Goal: Task Accomplishment & Management: Complete application form

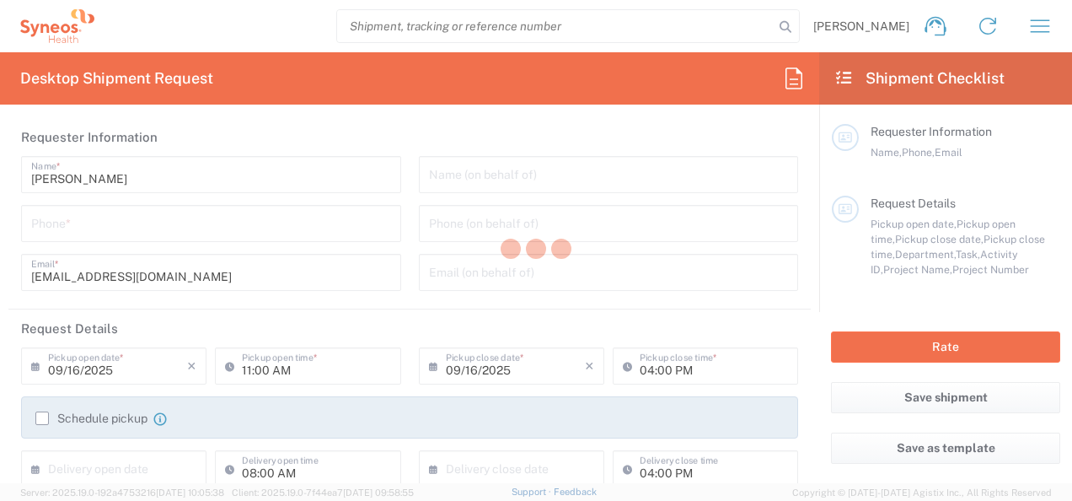
type input "8480"
type input "[GEOGRAPHIC_DATA]"
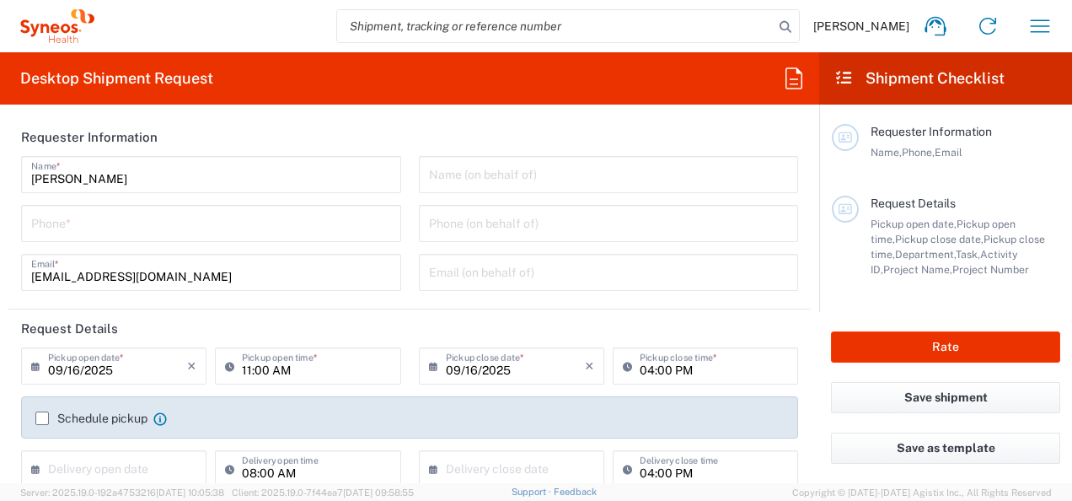
type input "Syneos Health d.o.o. [GEOGRAPHIC_DATA]-[GEOGRAPHIC_DATA]"
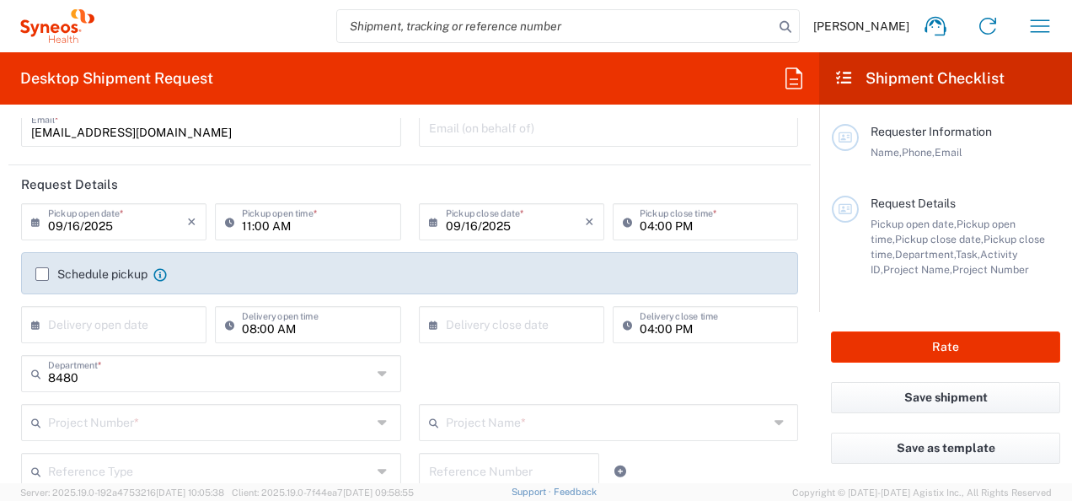
scroll to position [169, 0]
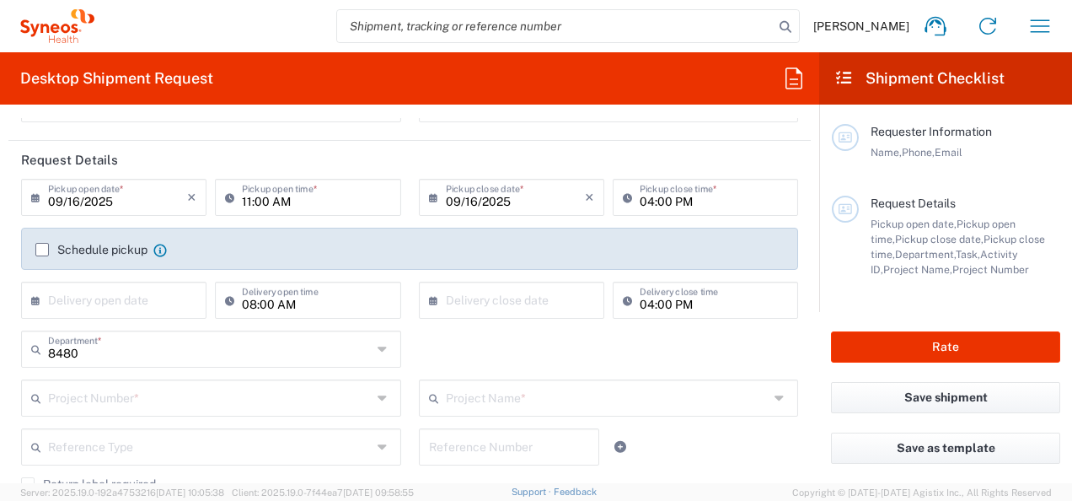
click at [44, 251] on label "Schedule pickup" at bounding box center [91, 249] width 112 height 13
click at [42, 249] on input "Schedule pickup" at bounding box center [42, 249] width 0 height 0
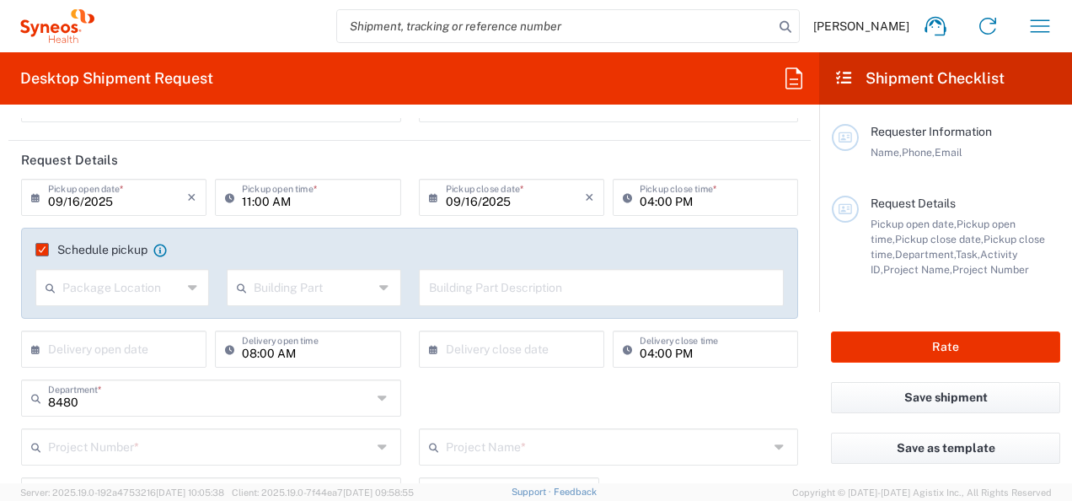
click at [180, 289] on div "Package Location" at bounding box center [122, 287] width 174 height 37
click at [76, 318] on span "Front" at bounding box center [121, 323] width 168 height 26
type input "Front"
click at [286, 293] on input "text" at bounding box center [314, 285] width 120 height 29
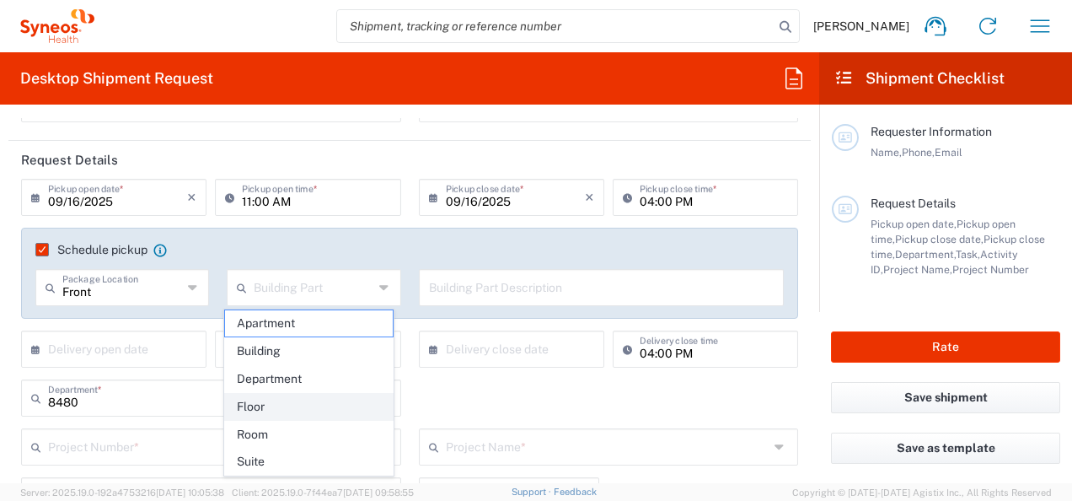
click at [265, 402] on span "Floor" at bounding box center [309, 406] width 168 height 26
type input "Floor"
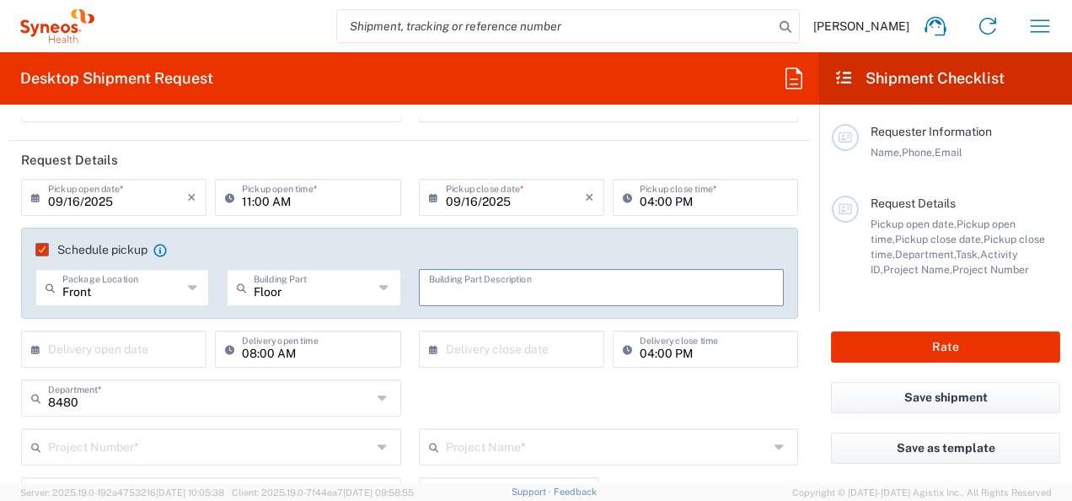
click at [472, 290] on input "text" at bounding box center [601, 285] width 345 height 29
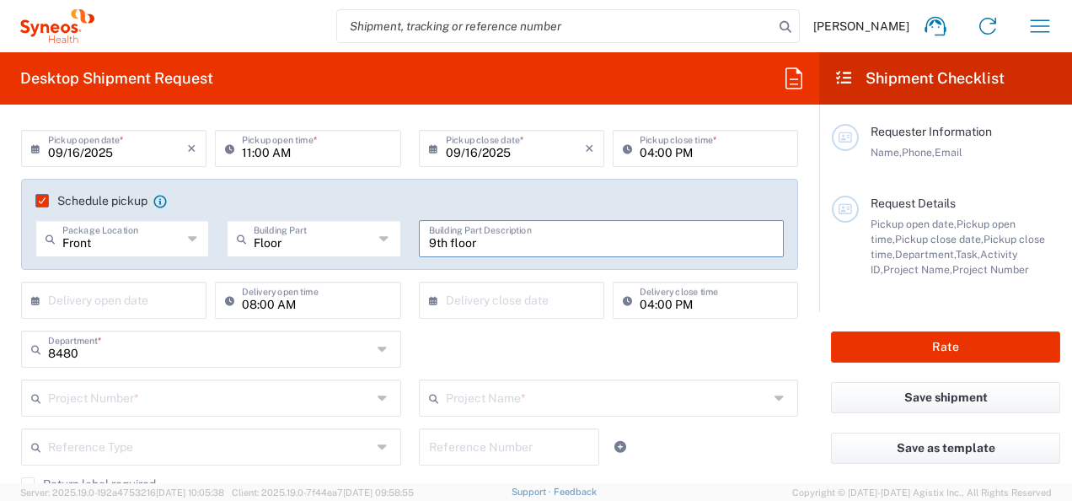
scroll to position [253, 0]
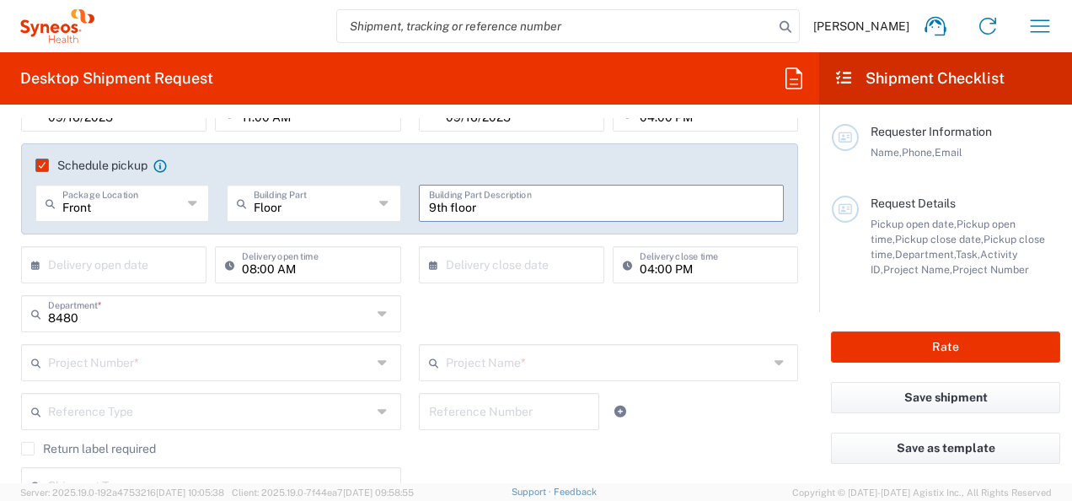
type input "9th floor"
click at [128, 266] on input "text" at bounding box center [117, 263] width 139 height 29
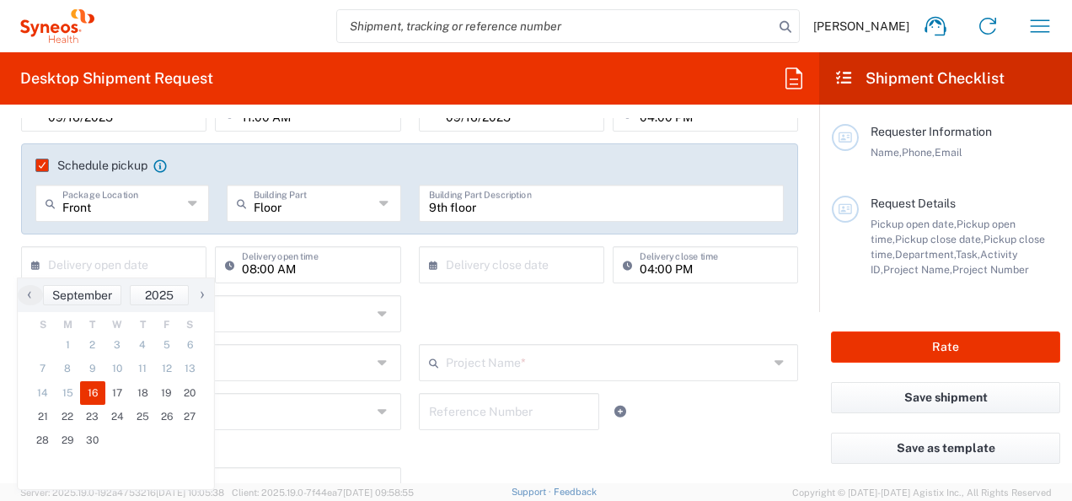
click at [96, 393] on span "16" at bounding box center [92, 393] width 25 height 24
type input "09/16/2025"
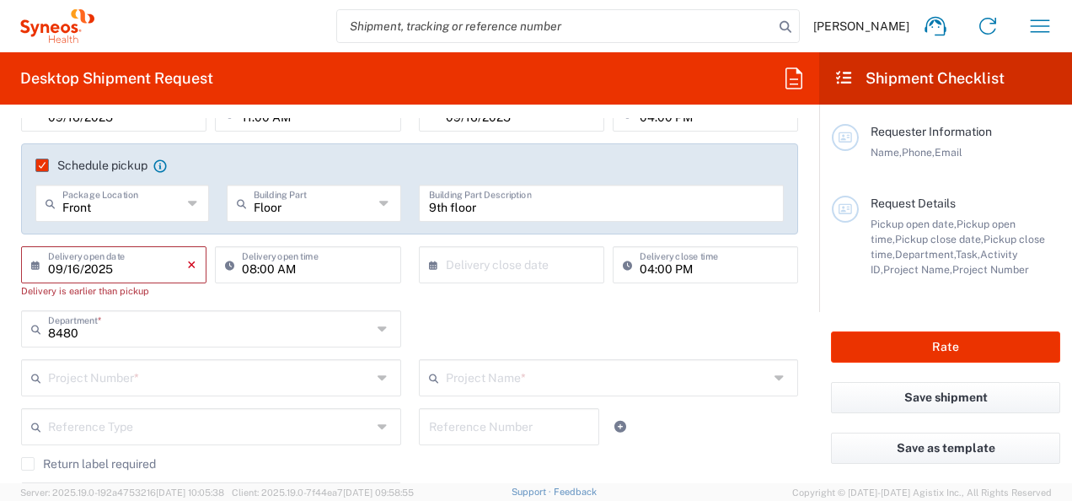
click at [190, 259] on icon "×" at bounding box center [191, 264] width 9 height 27
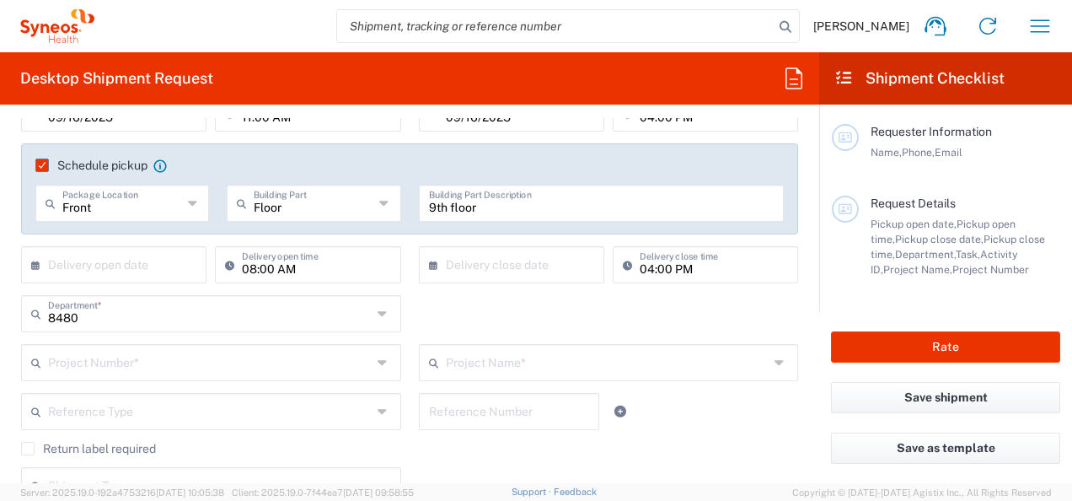
click at [472, 317] on div "8480 Department * 8480 3000 3100 3109 3110 3111 3112 3125 3130 3135 3136 3150 3…" at bounding box center [410, 319] width 795 height 49
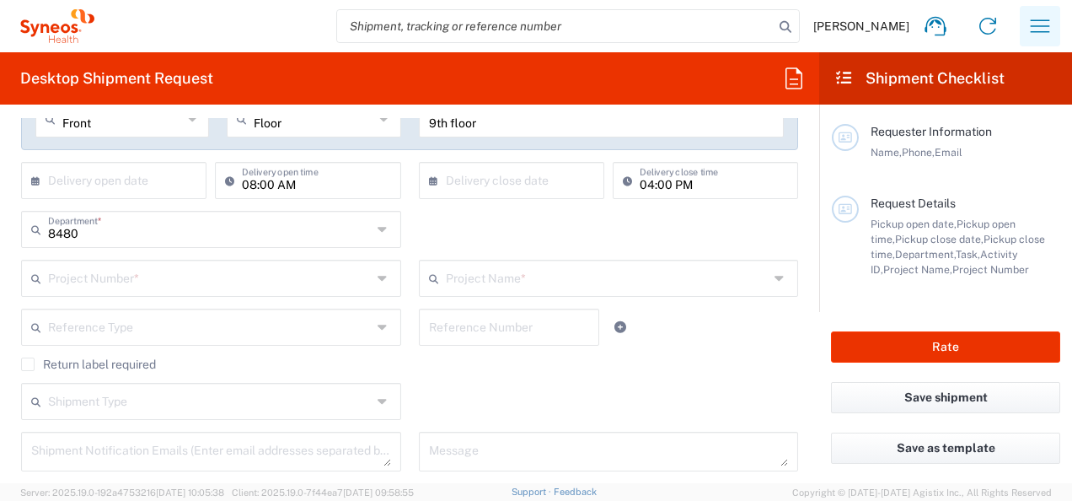
click at [1047, 25] on icon "button" at bounding box center [1039, 25] width 19 height 13
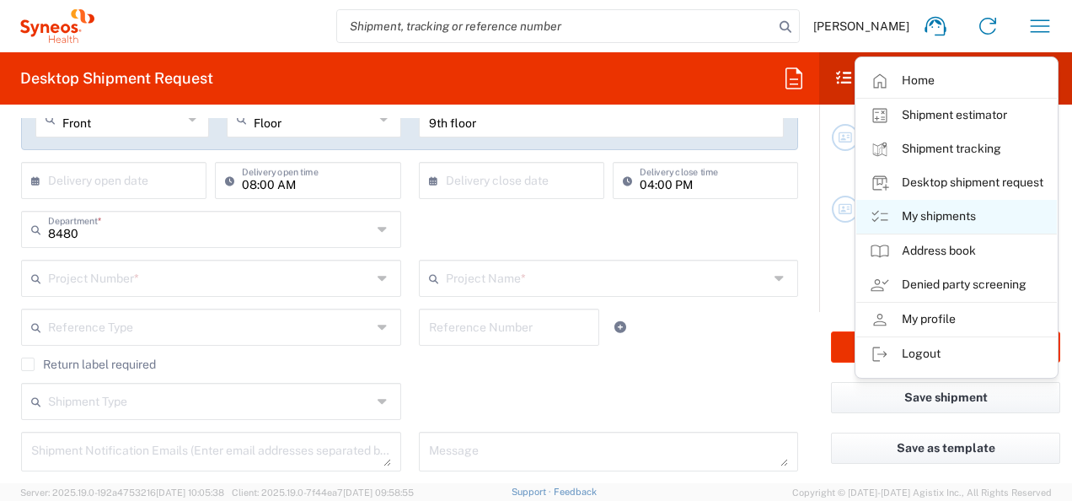
click at [945, 217] on link "My shipments" at bounding box center [956, 217] width 201 height 34
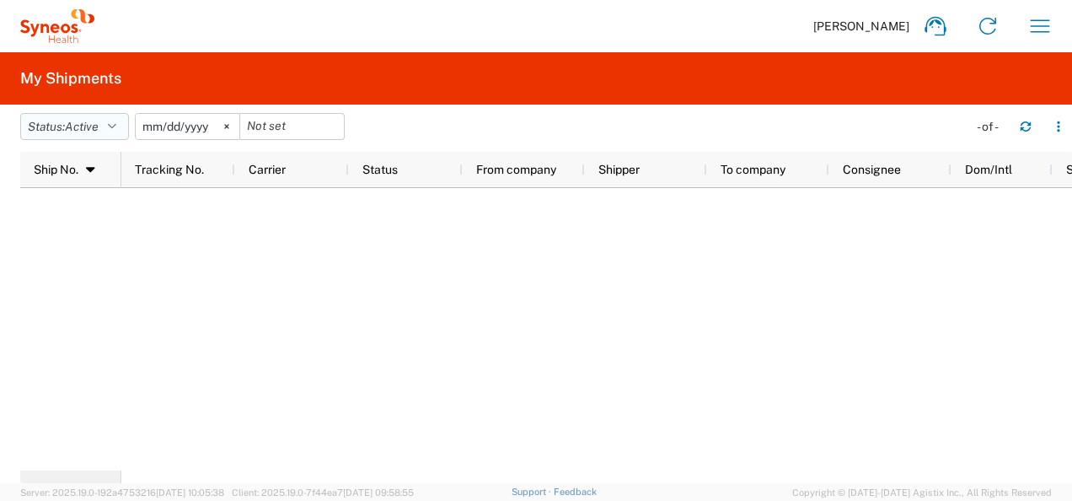
click at [125, 120] on button "Status: Active" at bounding box center [74, 126] width 109 height 27
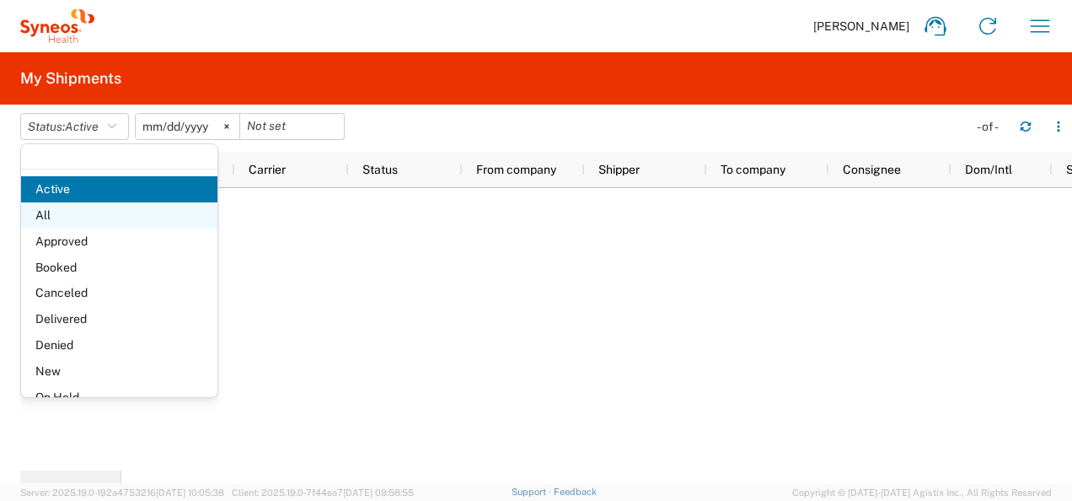
click at [85, 216] on span "All" at bounding box center [119, 215] width 196 height 26
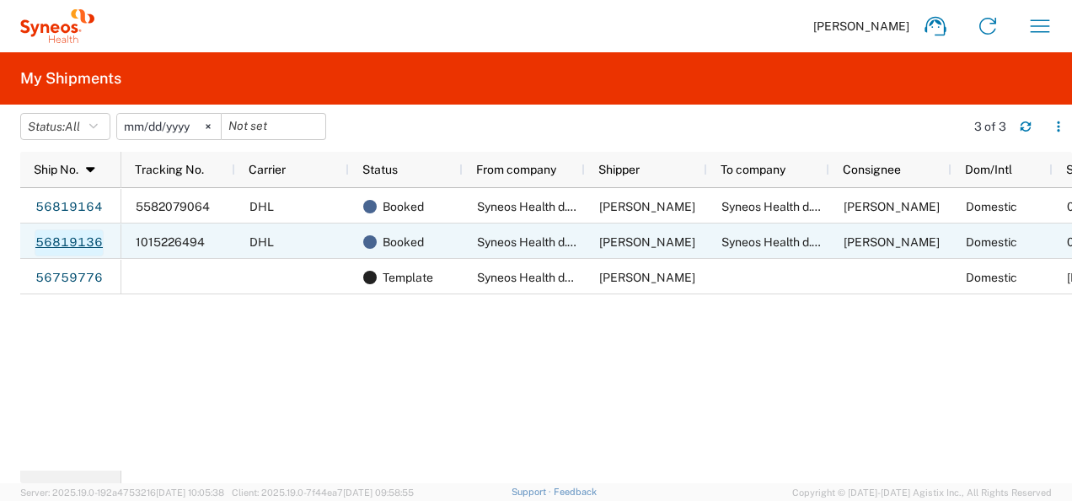
click at [78, 233] on link "56819136" at bounding box center [69, 242] width 69 height 27
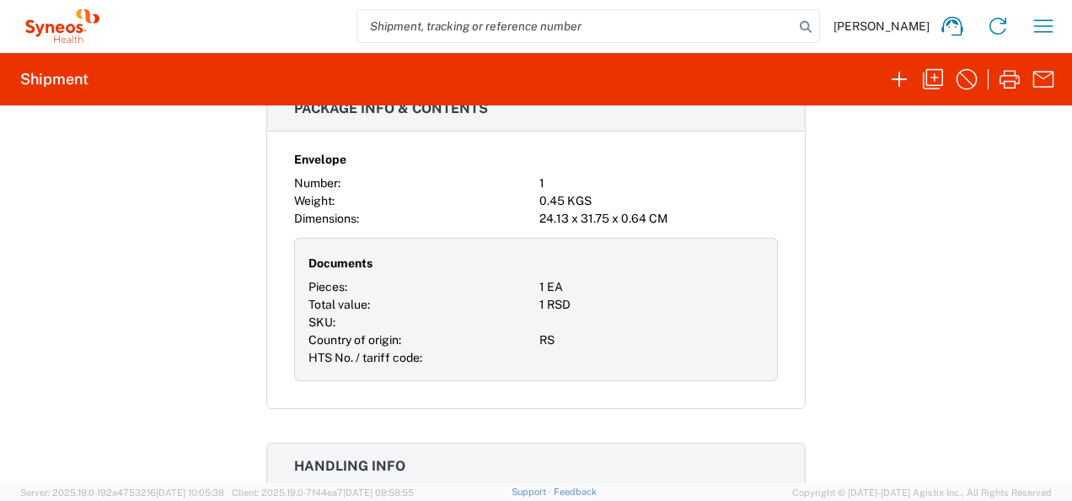
scroll to position [1517, 0]
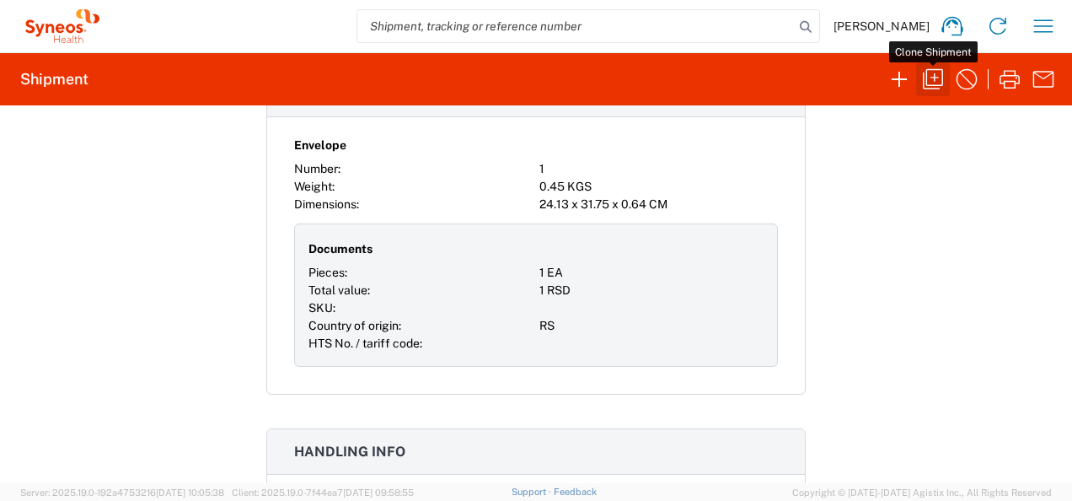
click at [939, 81] on icon "button" at bounding box center [932, 79] width 27 height 27
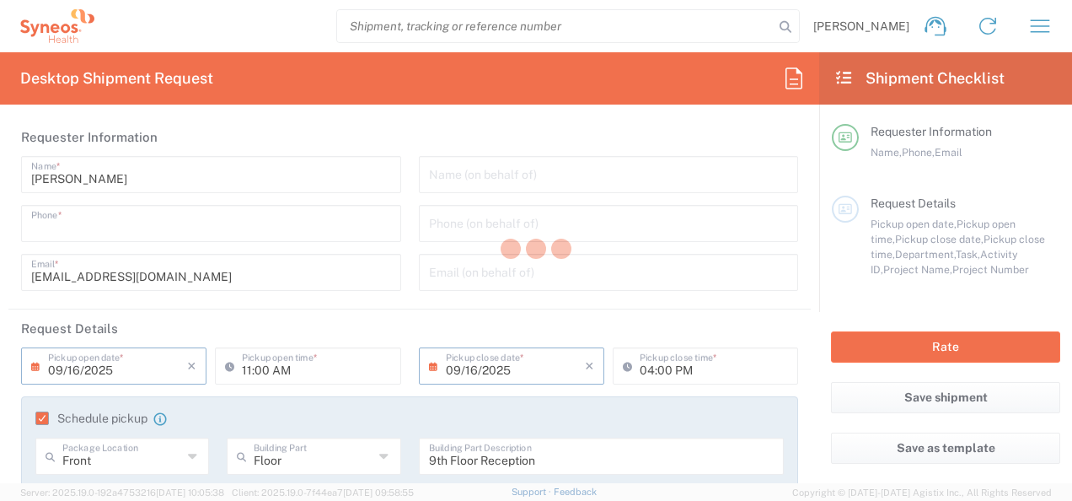
type input "+38162727678"
type input "08:00 AM"
type input "09/23/2025"
type input "Project"
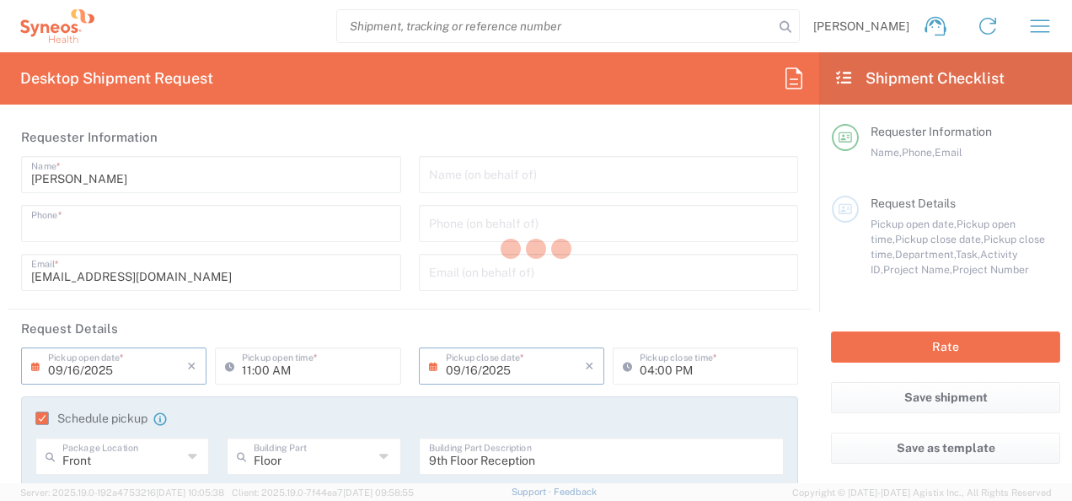
type input "8480 DEPARTMENTAL EXPENSE"
type textarea "mladen.dimitrijevic@syneoshealth.com"
type input "Syneos Health d.o.o. Beograd-Serbia"
type input "Syneos Health d.o.o. Beograd"
type input "Starine Novaka 23"
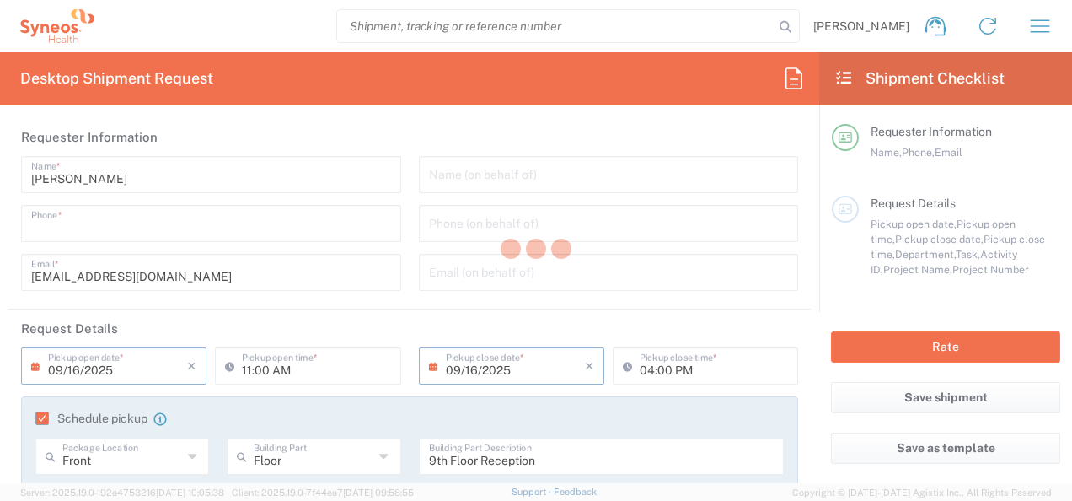
type input "Belgrade"
type input "Serbia"
type input "11060"
type input "Mladen Dimitrijevic"
type input "+38162727678"
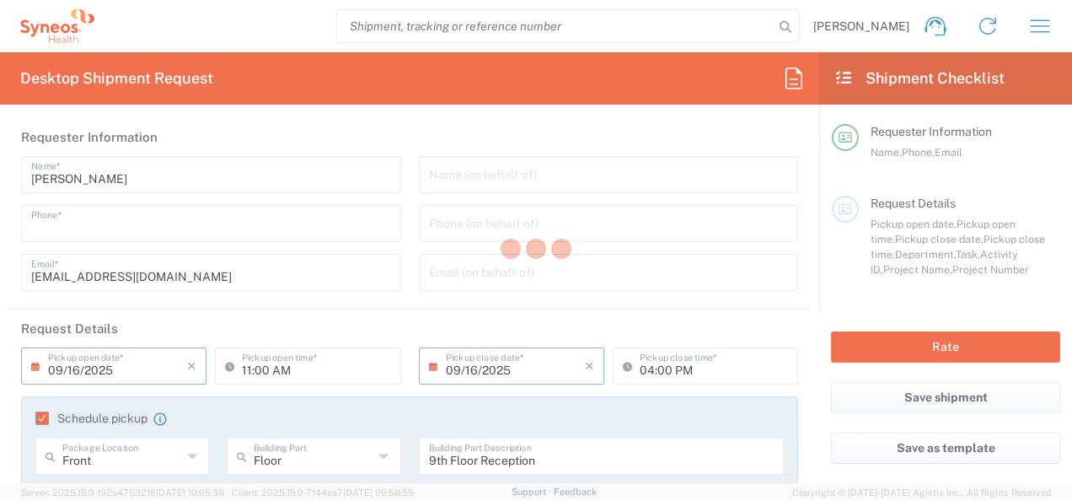
type input "mladen.dimitrijevic@syneoshealth.com"
type input "Business (General)"
type input "Syneos Health d.o.o. Beograd"
type input "Dr Ivana Ribara 152/6"
type input "Belgrade"
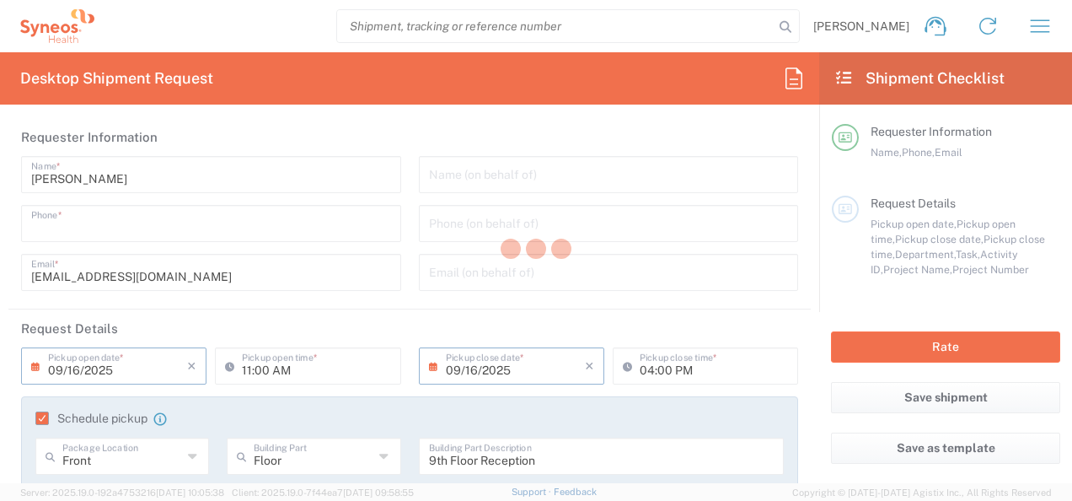
type input "Serbia"
type input "11000"
type input "Maja Pavlovic"
type input "+381652068505"
type input "maja.pavlovic@syneoshealth.com"
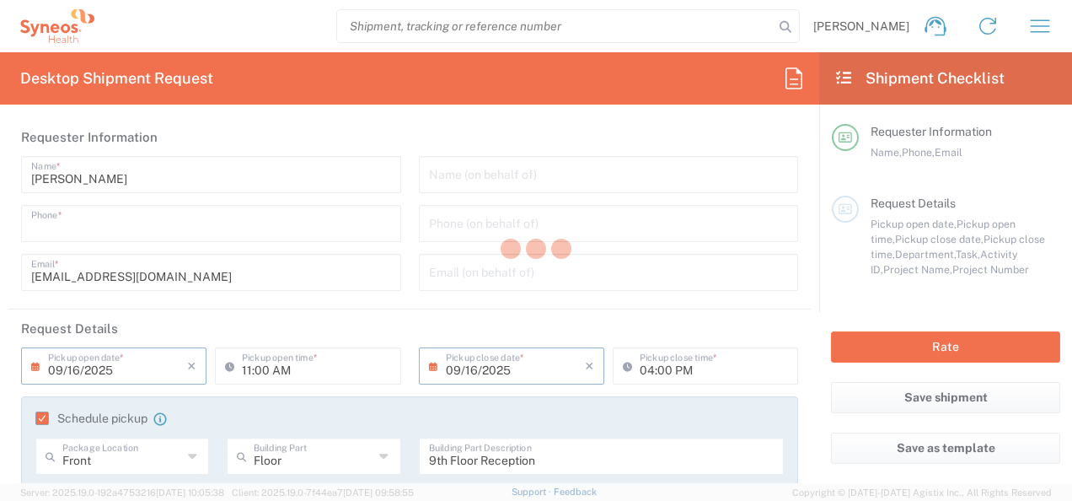
type input "Residential/Home"
type input "Sender/Shipper"
type input "Return"
type input "Sender/Shipper"
type input "Delivery Duty Paid"
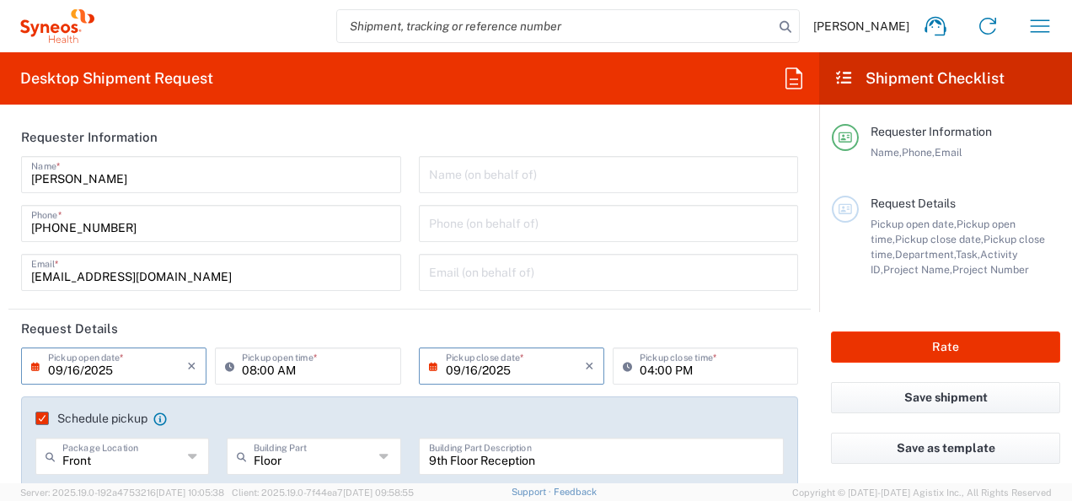
type input "Envelope"
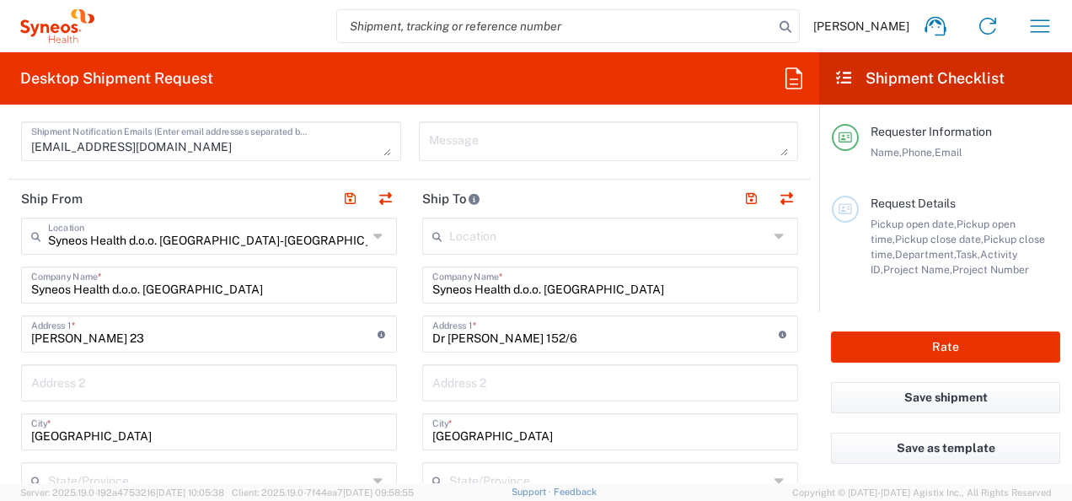
scroll to position [674, 0]
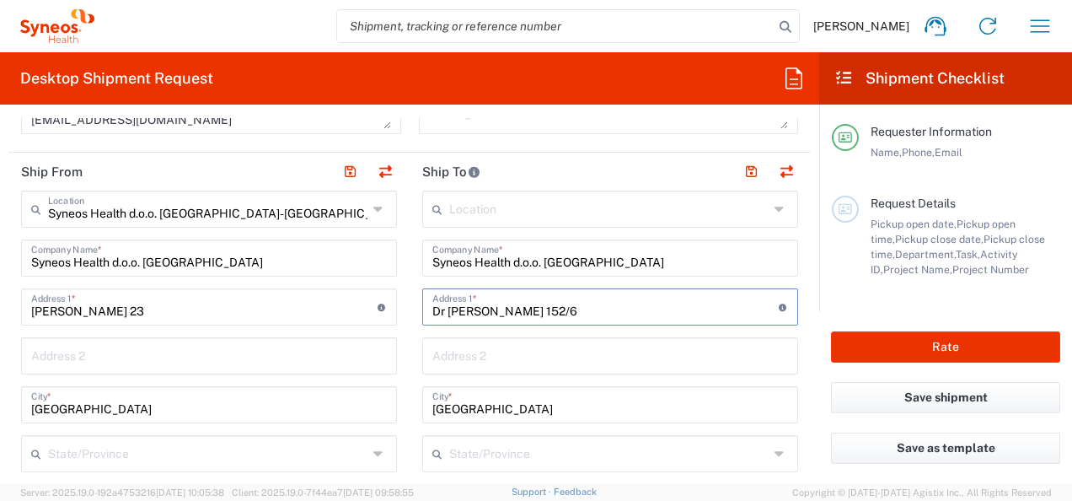
drag, startPoint x: 565, startPoint y: 308, endPoint x: 410, endPoint y: 302, distance: 154.3
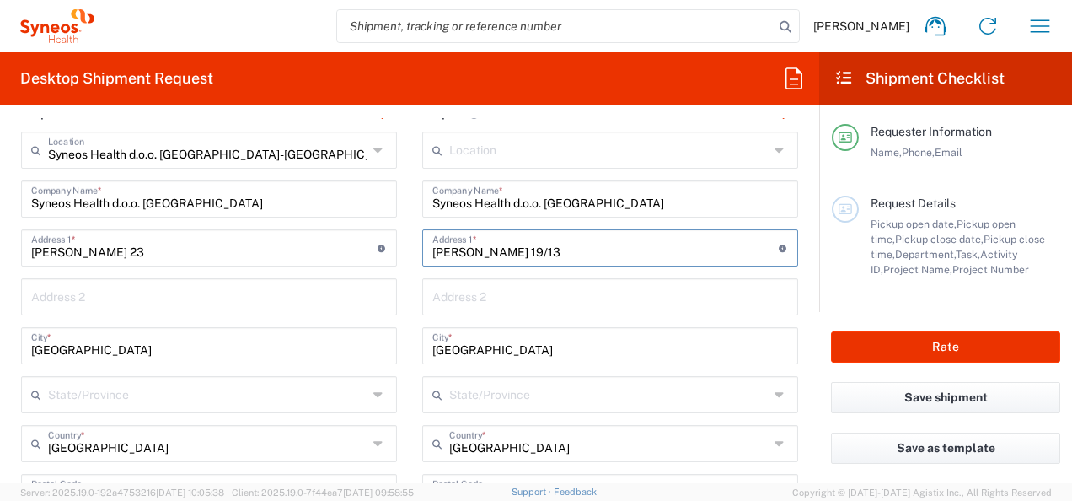
scroll to position [758, 0]
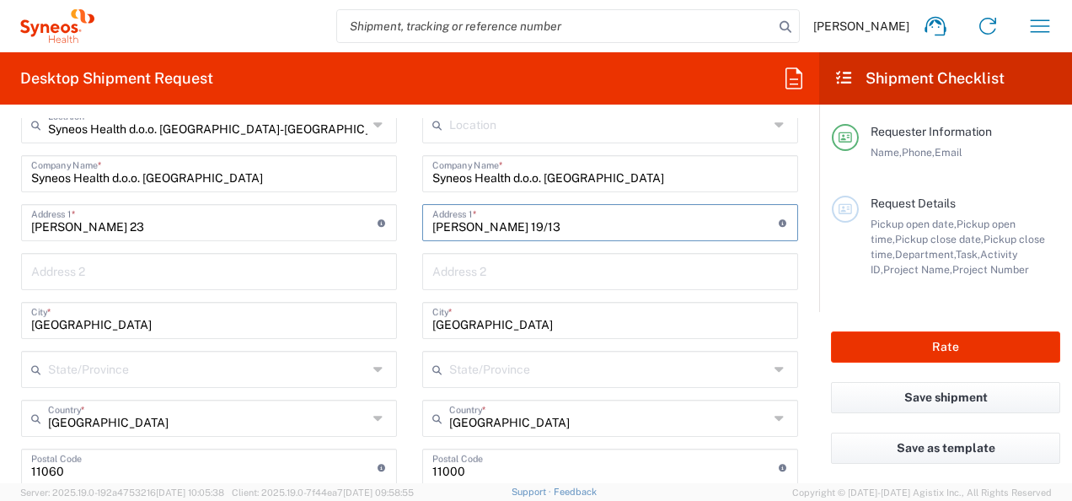
type input "Vuka Karadzica 19/13"
drag, startPoint x: 508, startPoint y: 317, endPoint x: 376, endPoint y: 323, distance: 132.4
click at [364, 330] on div "Ship From Syneos Health d.o.o. Beograd-Serbia Location Syneos Health d.o.o. Beo…" at bounding box center [409, 468] width 802 height 801
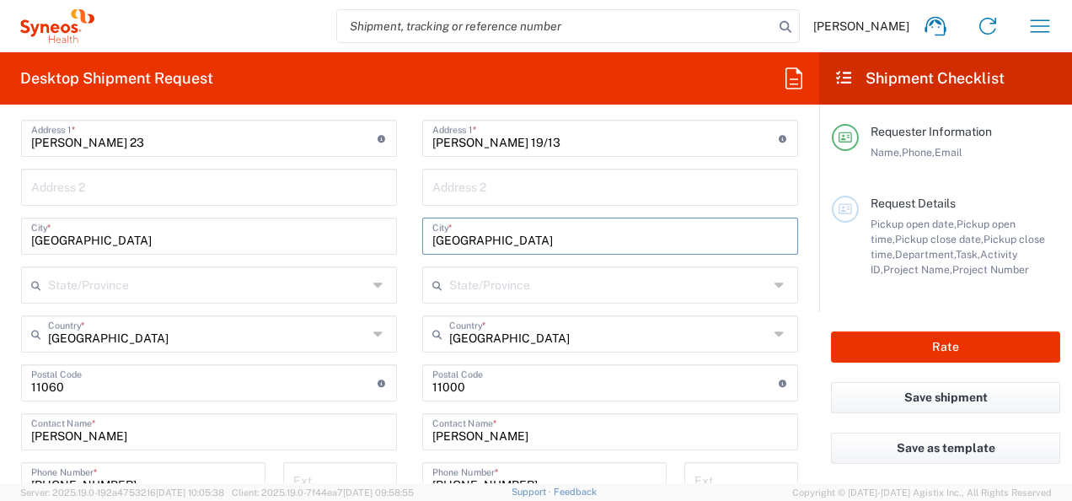
type input "Novi Sad"
drag, startPoint x: 474, startPoint y: 388, endPoint x: 406, endPoint y: 390, distance: 67.5
click at [410, 390] on main "Location Addison Whitney LLC-Morrisvile NC US Barcelona-Syneos Health BioSector…" at bounding box center [610, 400] width 401 height 757
type input "21000"
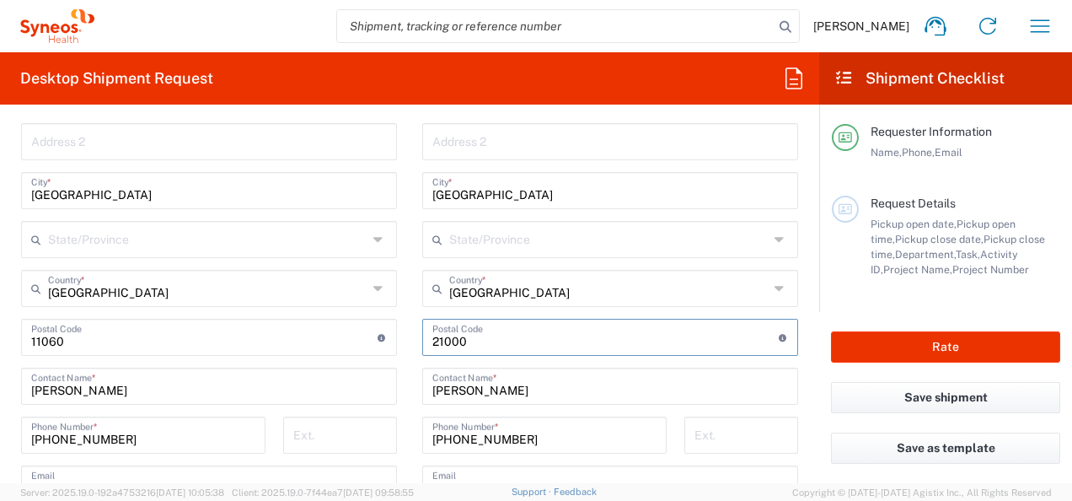
scroll to position [927, 0]
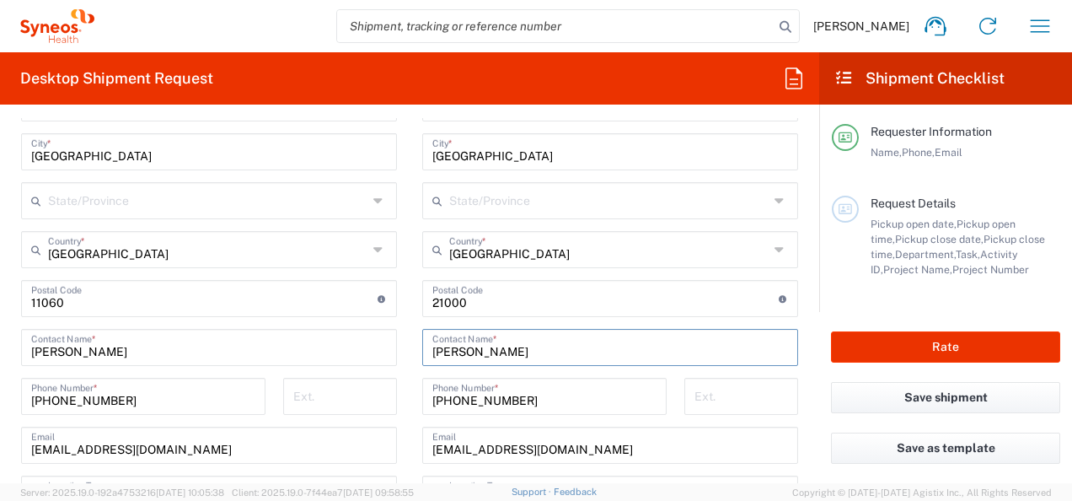
drag, startPoint x: 513, startPoint y: 356, endPoint x: 391, endPoint y: 369, distance: 122.9
click at [391, 369] on div "Ship From Syneos Health d.o.o. Beograd-Serbia Location Syneos Health d.o.o. Beo…" at bounding box center [409, 300] width 802 height 801
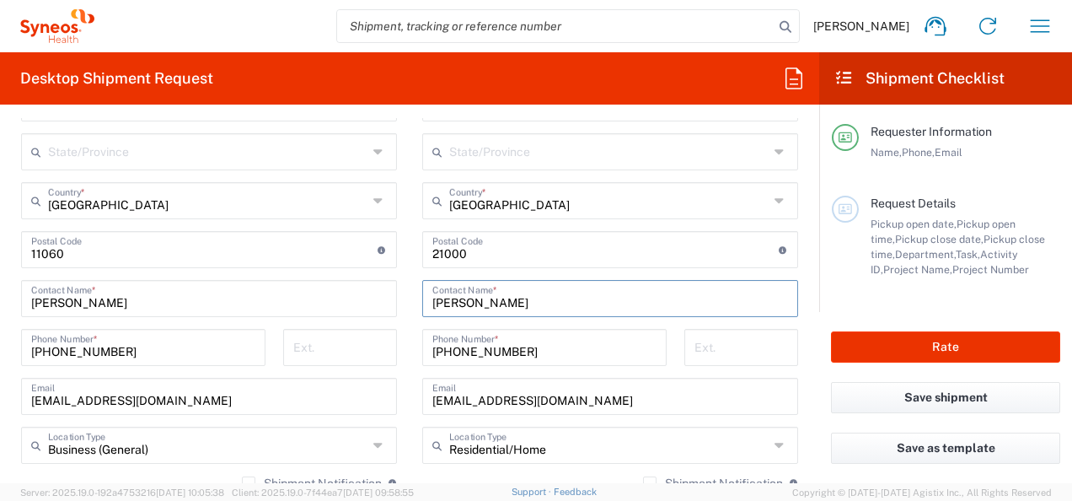
scroll to position [1011, 0]
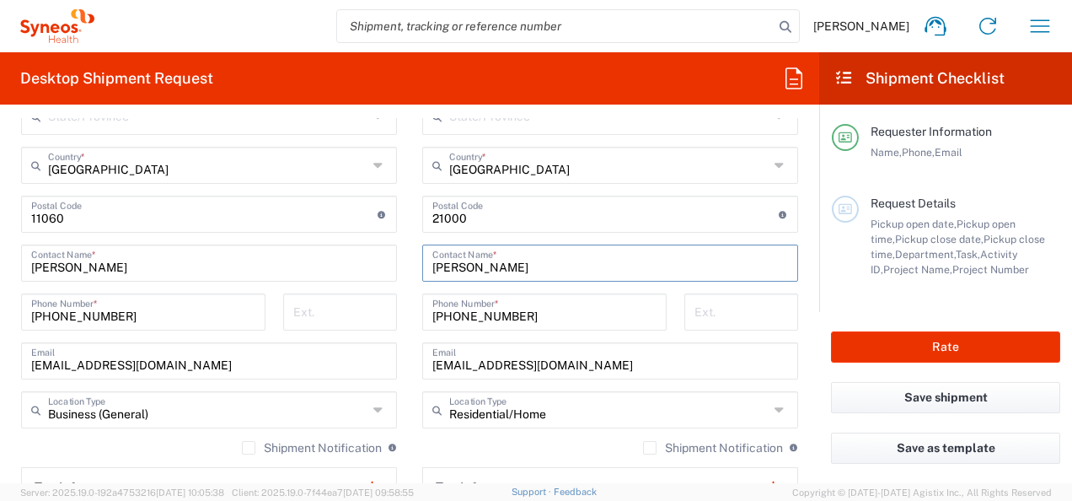
type input "Katarina Tintor"
drag, startPoint x: 534, startPoint y: 313, endPoint x: 454, endPoint y: 325, distance: 80.9
click at [454, 325] on div "+381652068505 Phone Number *" at bounding box center [544, 311] width 244 height 37
paste input "31575539"
type input "+381631575539"
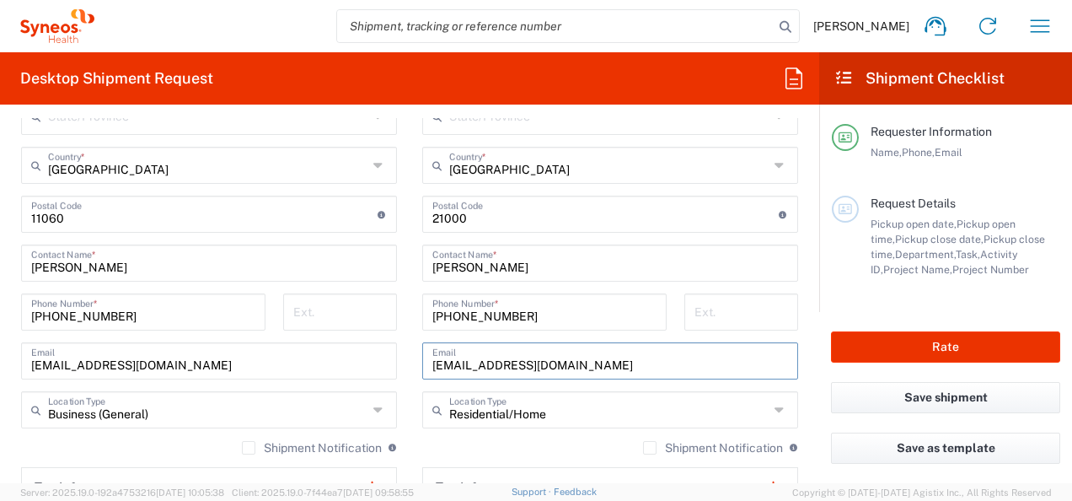
drag, startPoint x: 623, startPoint y: 367, endPoint x: 406, endPoint y: 369, distance: 216.6
click at [410, 369] on main "Location Addison Whitney LLC-Morrisvile NC US Barcelona-Syneos Health BioSector…" at bounding box center [610, 231] width 401 height 757
paste input "katarina.pharm@gmail"
type input "katarina.pharm@gmail.com"
click at [395, 348] on main "Syneos Health d.o.o. Beograd-Serbia Location Syneos Health d.o.o. Beograd-Serbi…" at bounding box center [208, 231] width 401 height 757
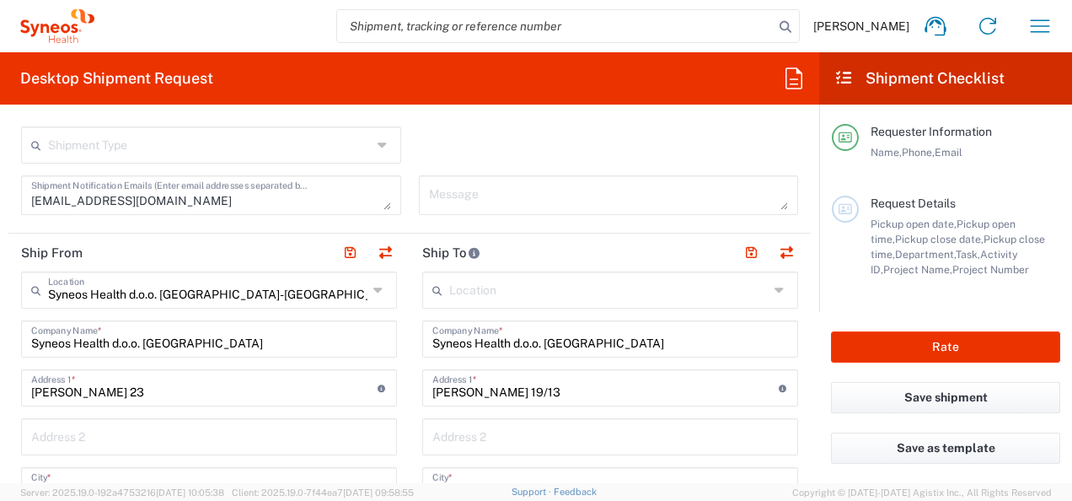
scroll to position [172, 0]
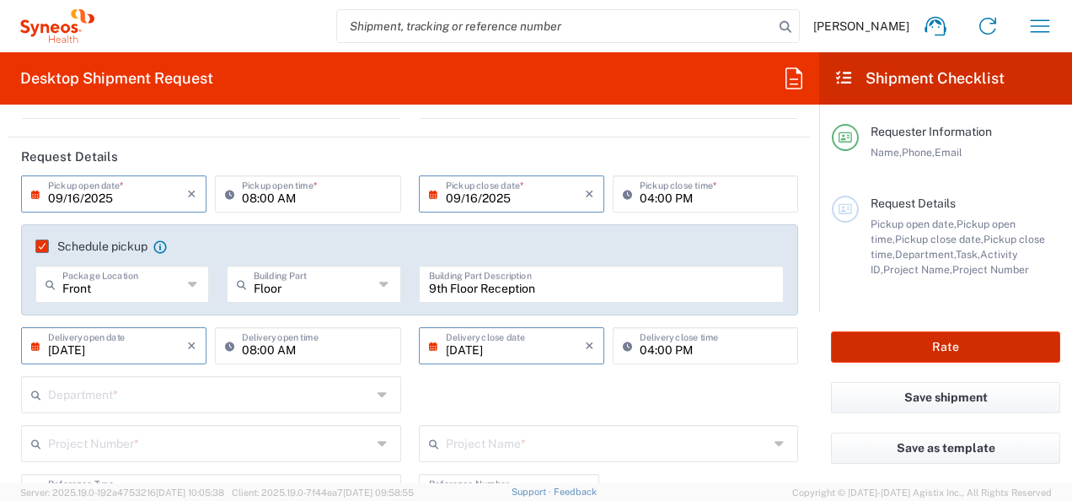
click at [956, 348] on button "Rate" at bounding box center [945, 346] width 229 height 31
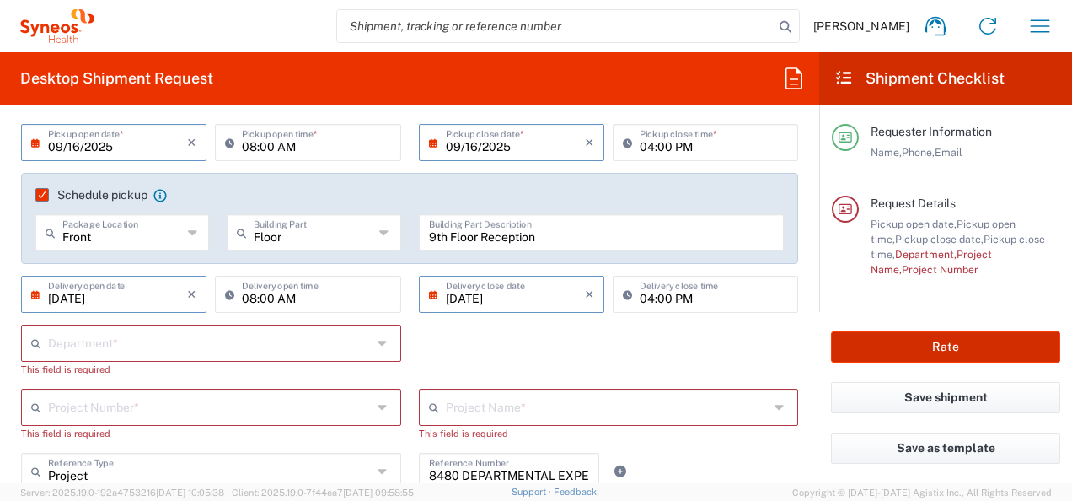
scroll to position [340, 0]
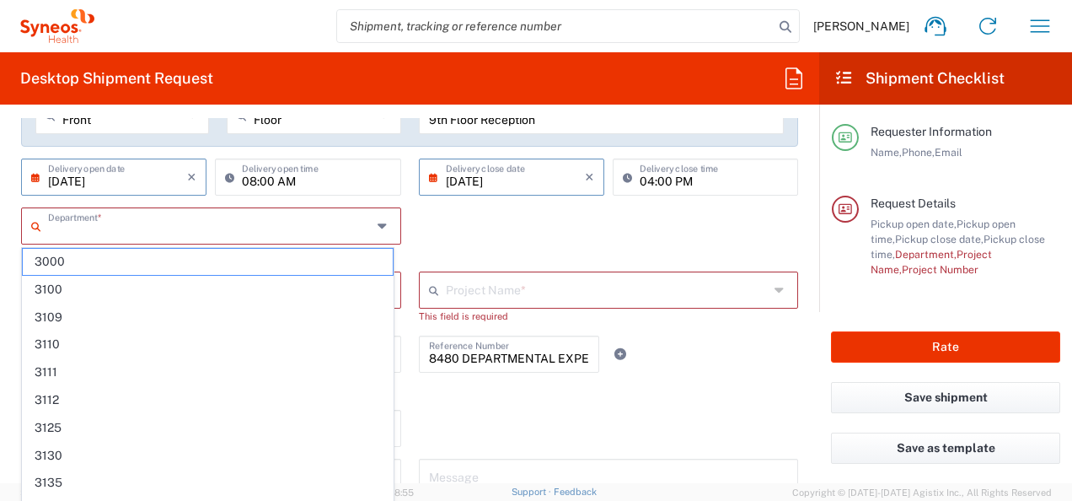
click at [88, 223] on input "text" at bounding box center [210, 224] width 324 height 29
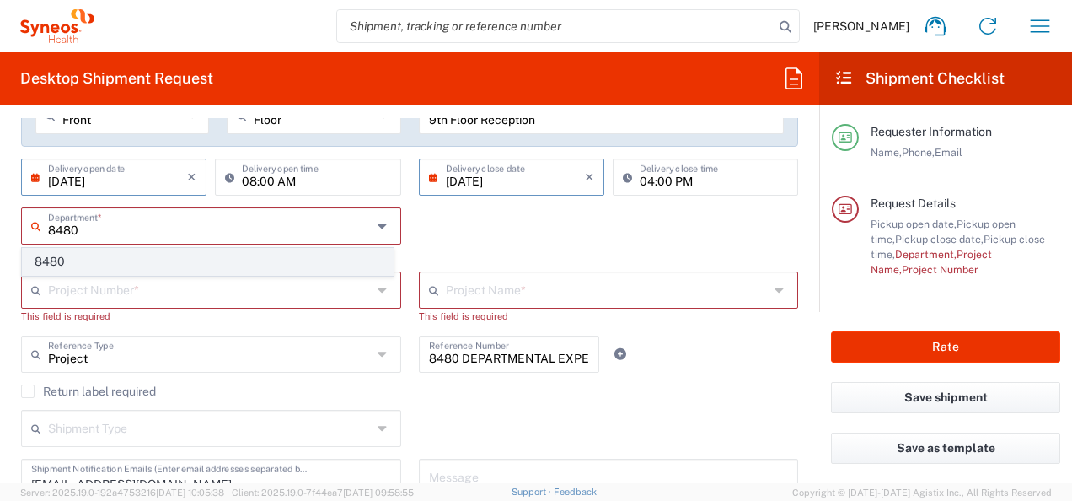
type input "8480"
click at [101, 254] on span "8480" at bounding box center [208, 262] width 370 height 26
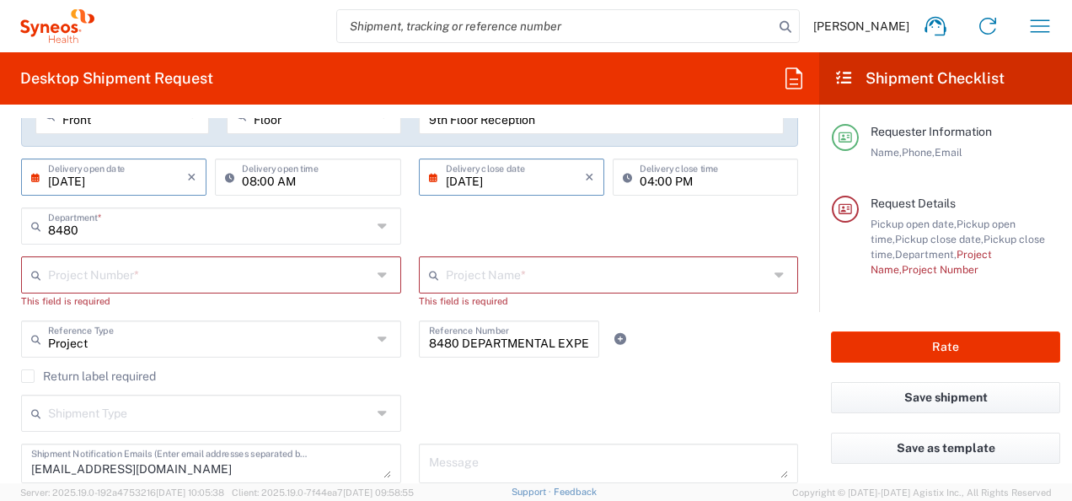
click at [131, 273] on input "text" at bounding box center [210, 273] width 324 height 29
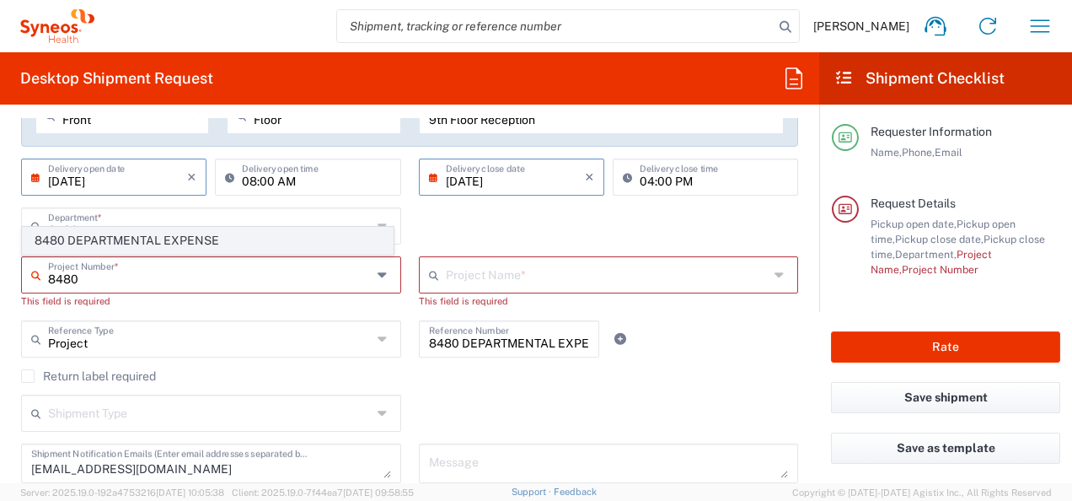
click at [153, 240] on span "8480 DEPARTMENTAL EXPENSE" at bounding box center [208, 241] width 370 height 26
type input "8480 DEPARTMENTAL EXPENSE"
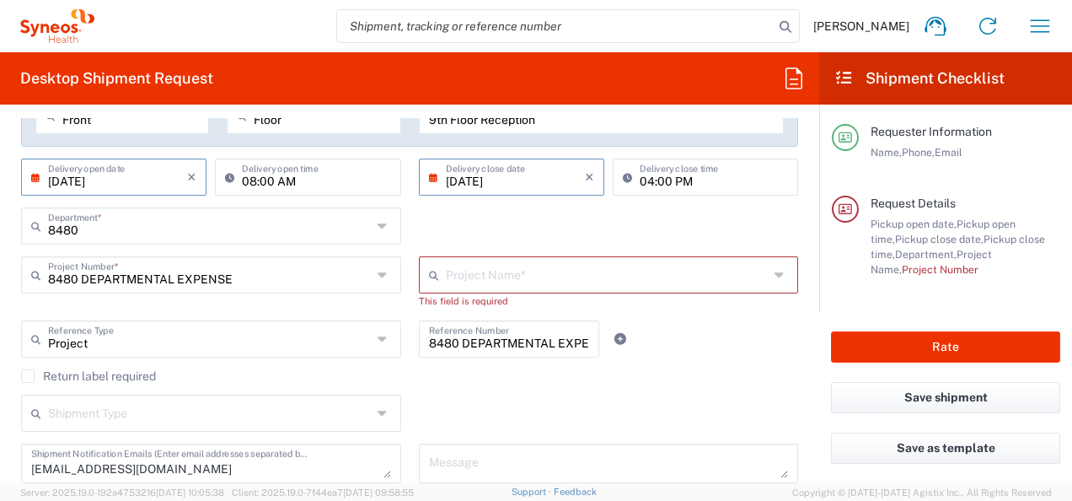
click at [543, 269] on input "text" at bounding box center [608, 273] width 324 height 29
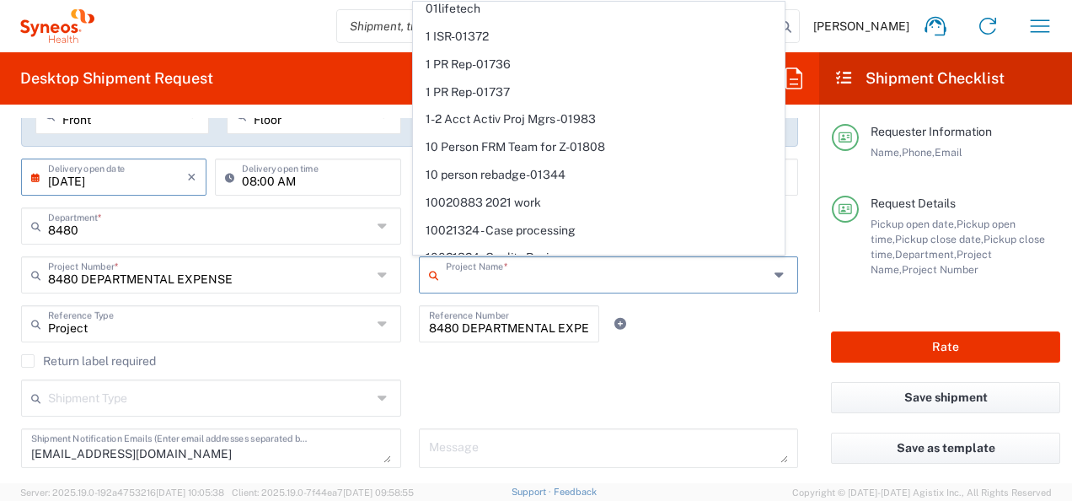
scroll to position [0, 0]
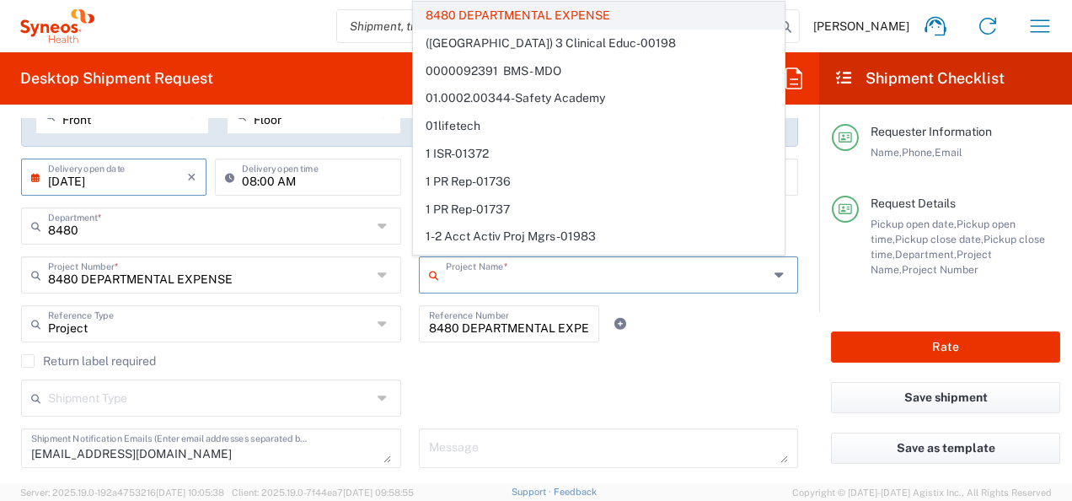
click at [475, 17] on span "8480 DEPARTMENTAL EXPENSE" at bounding box center [599, 16] width 370 height 26
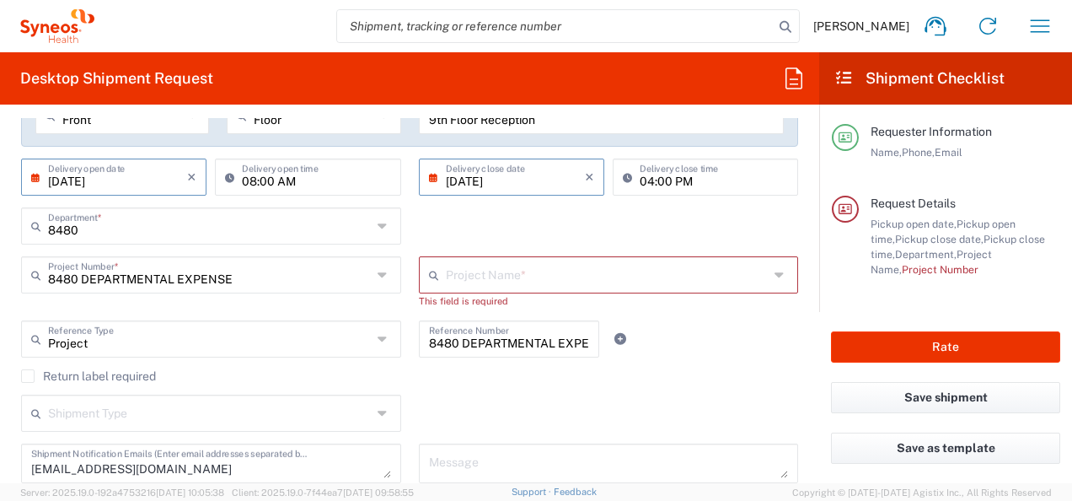
drag, startPoint x: 501, startPoint y: 289, endPoint x: 490, endPoint y: 278, distance: 16.1
click at [501, 288] on div "Project Name *" at bounding box center [609, 274] width 380 height 37
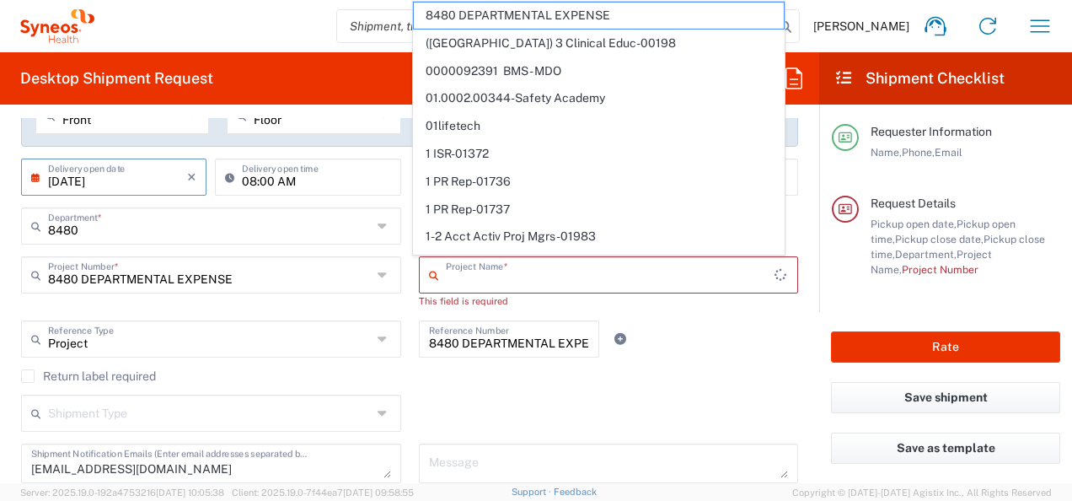
click at [490, 278] on input "text" at bounding box center [610, 273] width 329 height 29
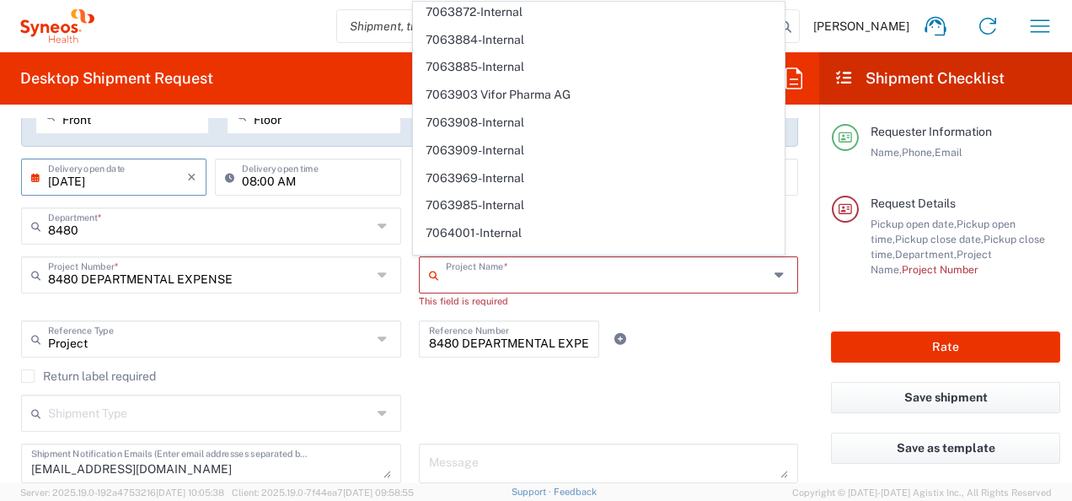
scroll to position [30121, 0]
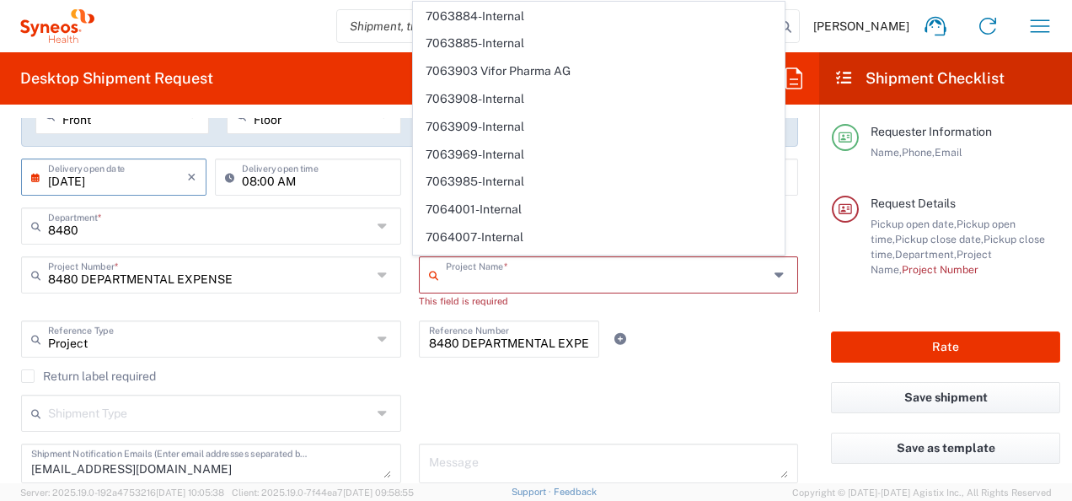
click at [516, 280] on input "text" at bounding box center [608, 273] width 324 height 29
type input "(Canada) 3 Clinical Educ-00198"
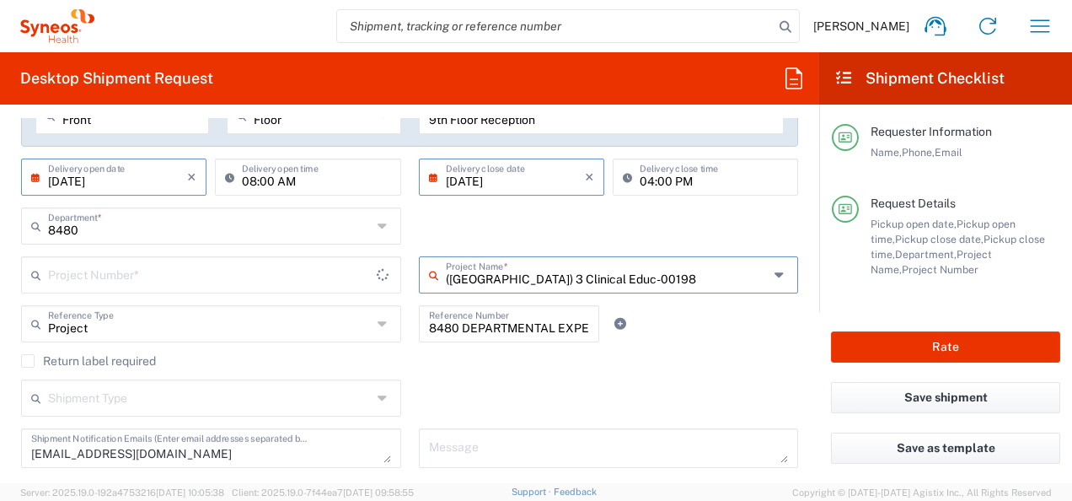
type input "400000198"
type input "(Canada) 3 Clinical Educ-00198"
click at [244, 271] on input "text" at bounding box center [210, 273] width 324 height 29
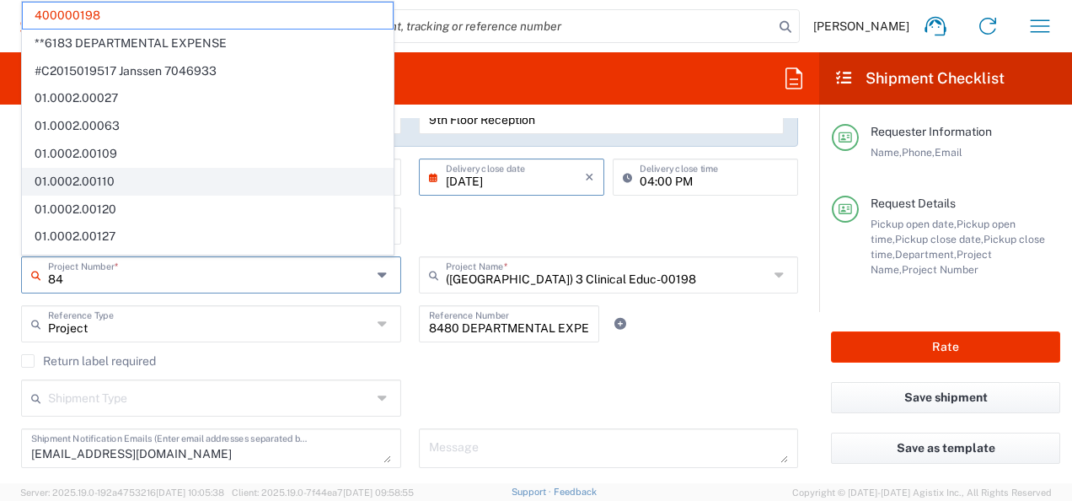
type input "848"
type input "8480"
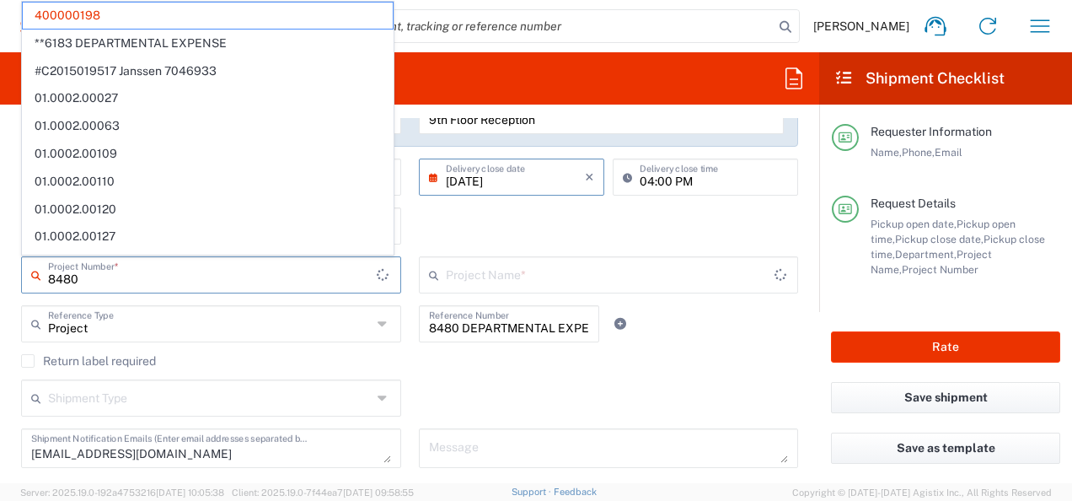
type input "(Canada) 3 Clinical Educ-00198"
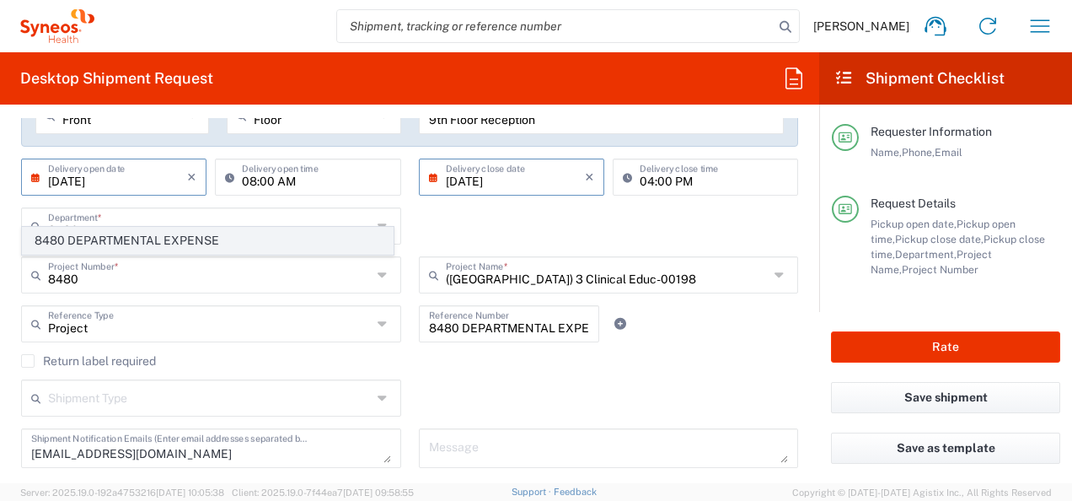
click at [147, 238] on span "8480 DEPARTMENTAL EXPENSE" at bounding box center [208, 241] width 370 height 26
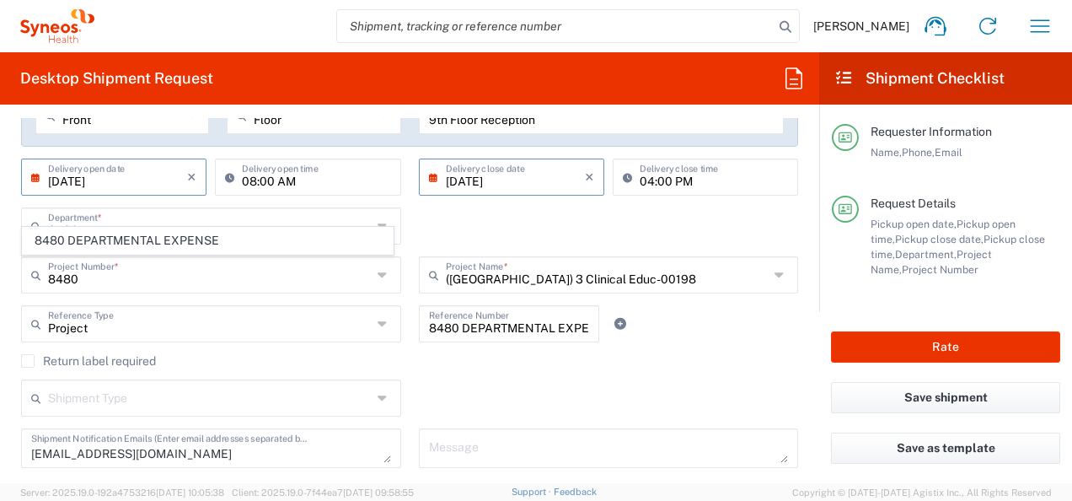
type input "8480 DEPARTMENTAL EXPENSE"
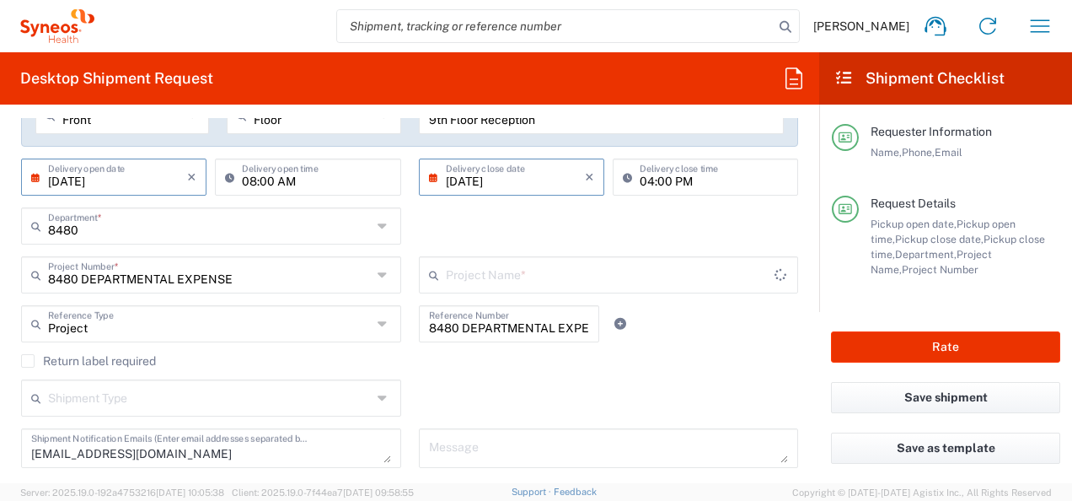
type input "8480 DEPARTMENTAL EXPENSE"
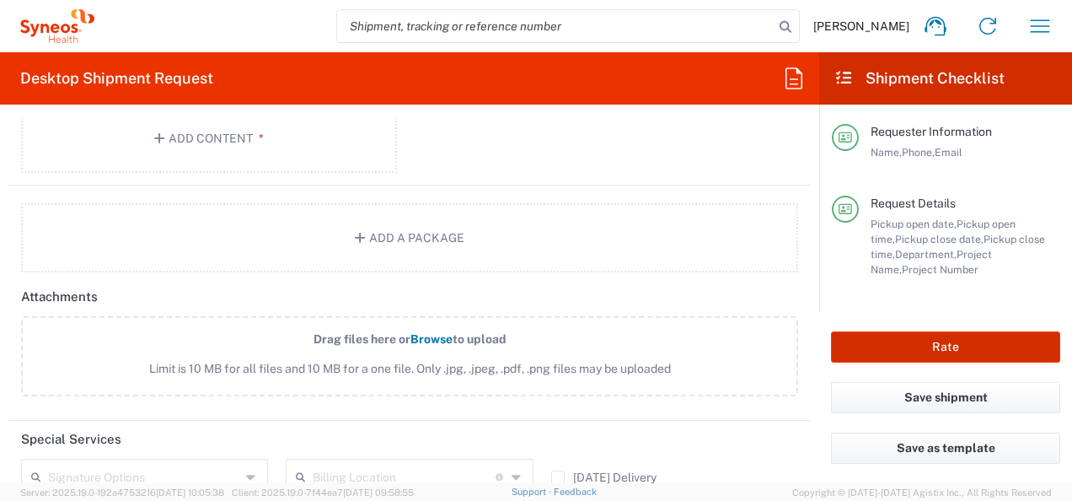
scroll to position [2194, 0]
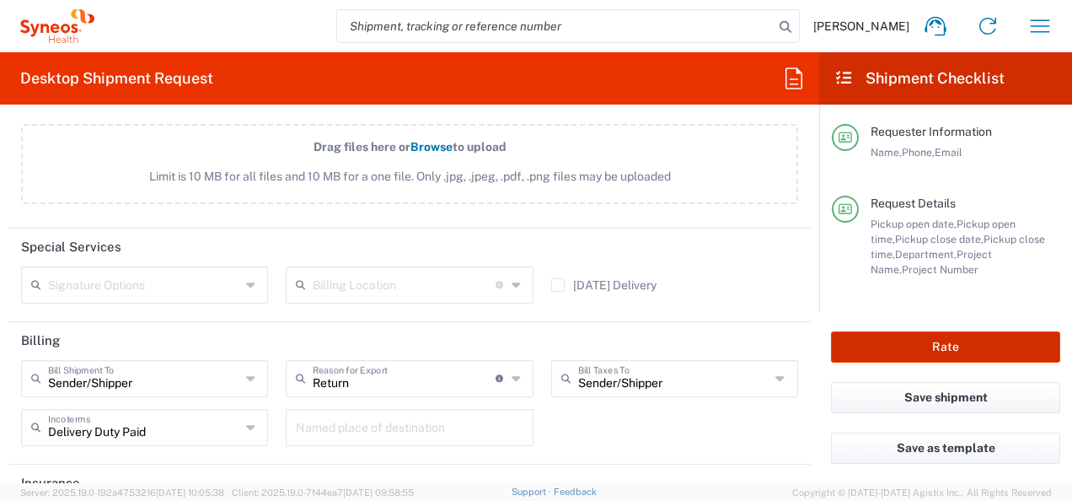
click at [962, 351] on button "Rate" at bounding box center [945, 346] width 229 height 31
type input "8480 DEPARTMENTAL EXPENSE"
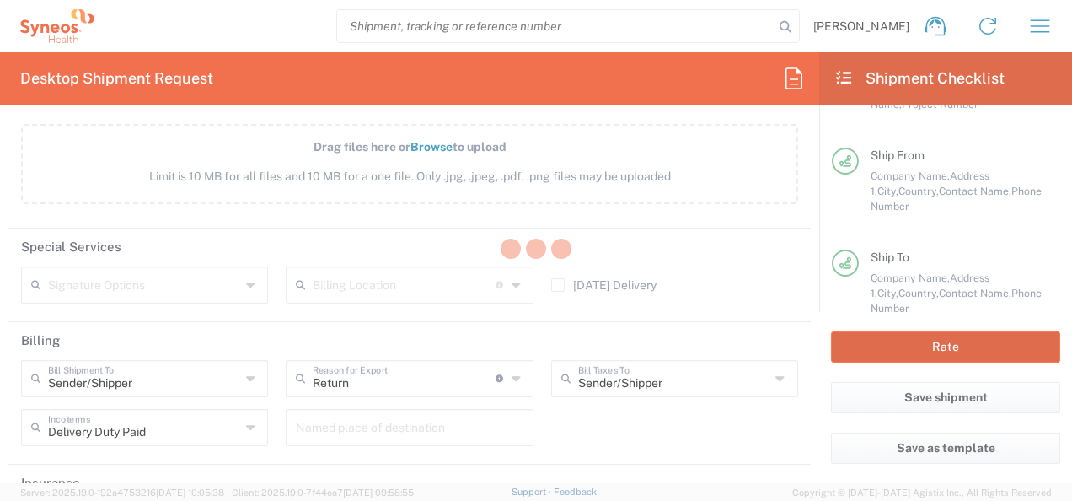
scroll to position [167, 0]
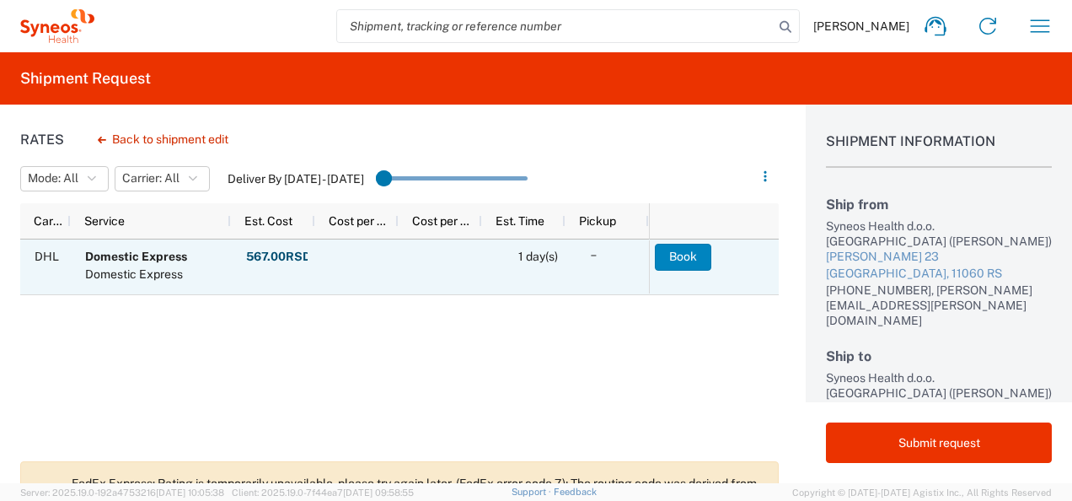
click at [670, 258] on button "Book" at bounding box center [683, 257] width 56 height 27
